Goal: Task Accomplishment & Management: Complete application form

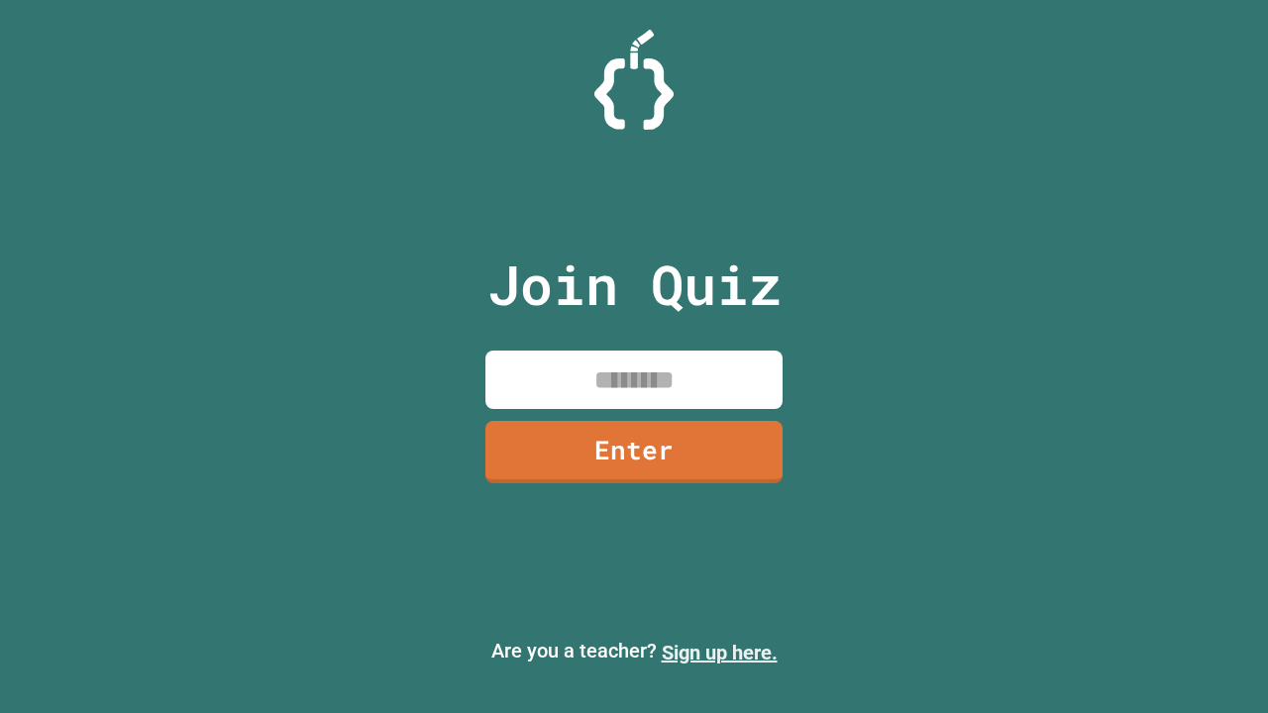
click at [719, 653] on link "Sign up here." at bounding box center [720, 653] width 116 height 24
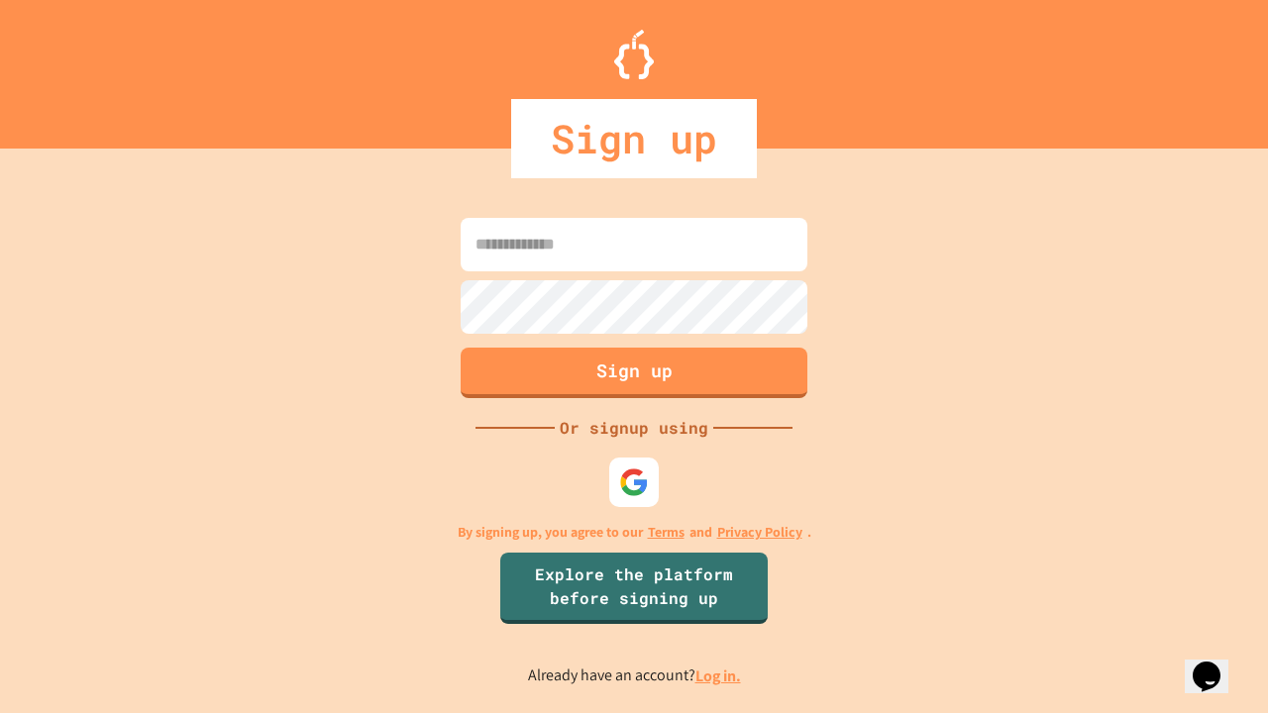
click at [719, 675] on link "Log in." at bounding box center [718, 676] width 46 height 21
